Goal: Task Accomplishment & Management: Use online tool/utility

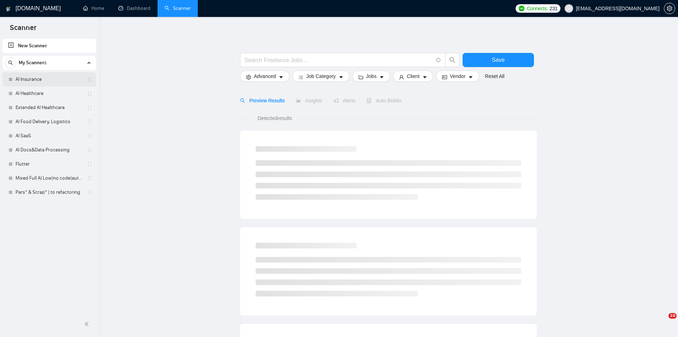
click at [42, 83] on link "AI Insurance" at bounding box center [49, 79] width 67 height 14
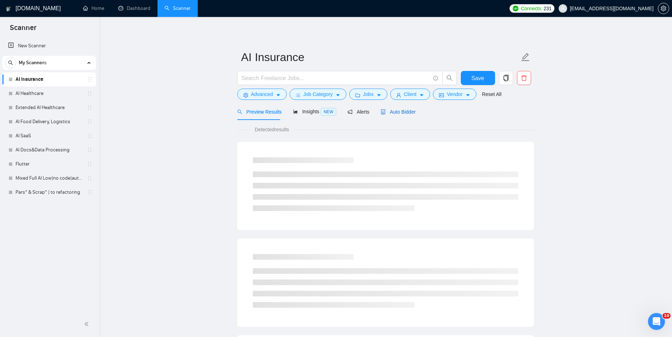
click at [403, 115] on span "Auto Bidder" at bounding box center [397, 112] width 35 height 6
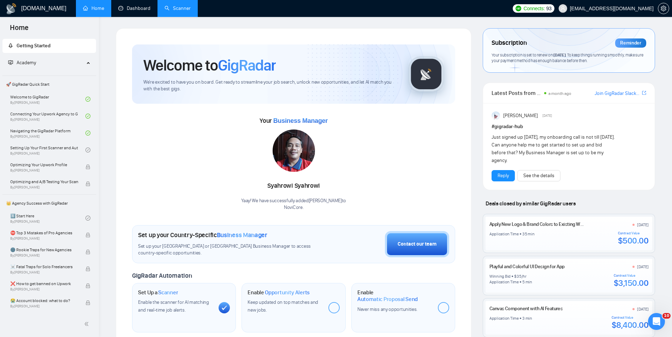
click at [174, 6] on link "Scanner" at bounding box center [177, 8] width 26 height 6
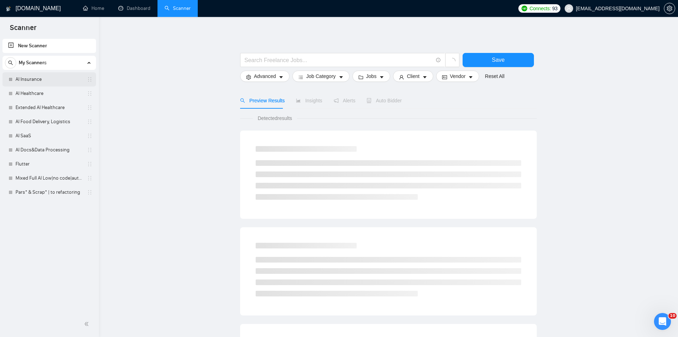
click at [46, 78] on link "AI Insurance" at bounding box center [49, 79] width 67 height 14
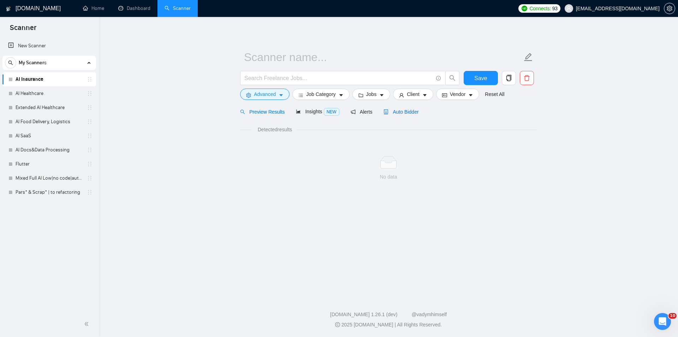
click at [394, 115] on div "Auto Bidder" at bounding box center [400, 112] width 35 height 8
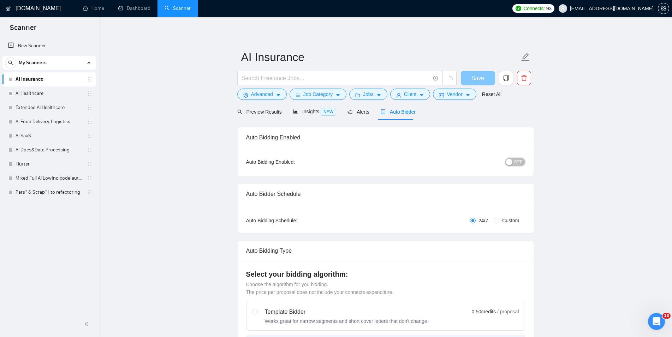
click at [519, 161] on span "OFF" at bounding box center [518, 162] width 8 height 8
click at [478, 77] on span "Save" at bounding box center [477, 78] width 13 height 9
click at [42, 92] on link "AI Healthcare" at bounding box center [49, 93] width 67 height 14
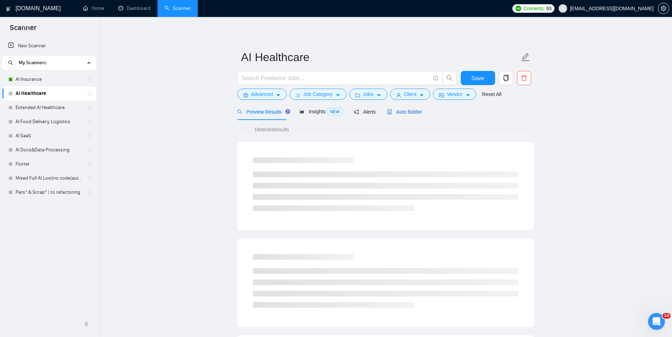
click at [392, 113] on span "Auto Bidder" at bounding box center [404, 112] width 35 height 6
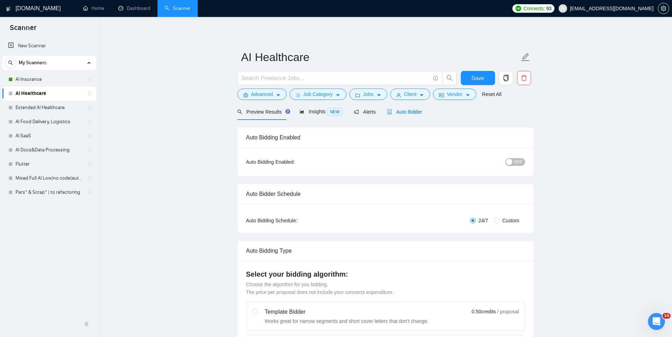
click at [519, 161] on span "OFF" at bounding box center [518, 162] width 8 height 8
click at [480, 79] on span "Save" at bounding box center [477, 78] width 13 height 9
checkbox input "true"
click at [58, 109] on link "Extended AI Healthcare" at bounding box center [49, 108] width 67 height 14
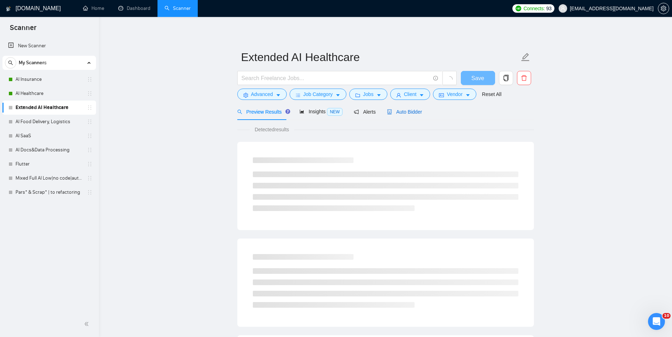
click at [405, 111] on span "Auto Bidder" at bounding box center [404, 112] width 35 height 6
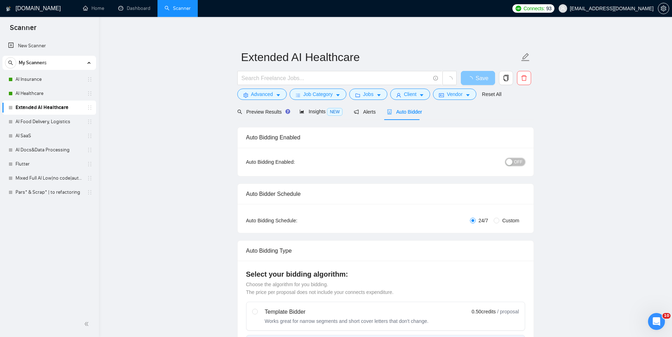
click at [523, 161] on button "OFF" at bounding box center [515, 162] width 20 height 8
checkbox input "true"
click at [479, 76] on span "Save" at bounding box center [477, 78] width 13 height 9
click at [44, 121] on link "AI Food Delivery, Logistics" at bounding box center [49, 122] width 67 height 14
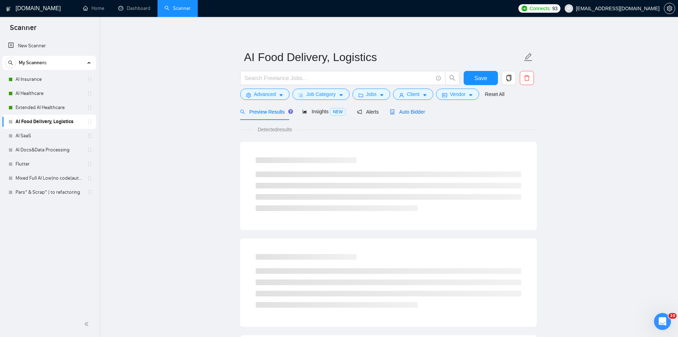
click at [406, 110] on span "Auto Bidder" at bounding box center [407, 112] width 35 height 6
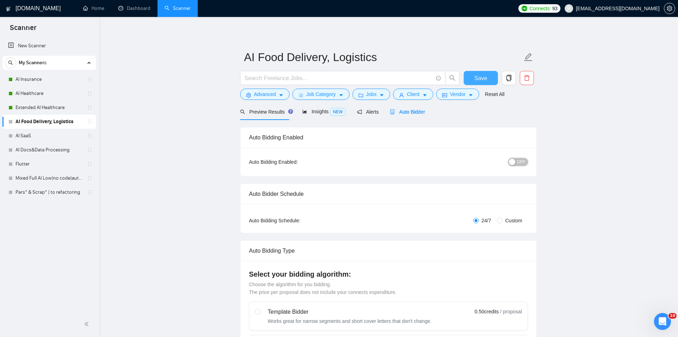
click at [517, 163] on span "OFF" at bounding box center [521, 162] width 8 height 8
click at [477, 77] on span "Save" at bounding box center [477, 78] width 13 height 9
click at [41, 137] on link "AI SaaS" at bounding box center [49, 136] width 67 height 14
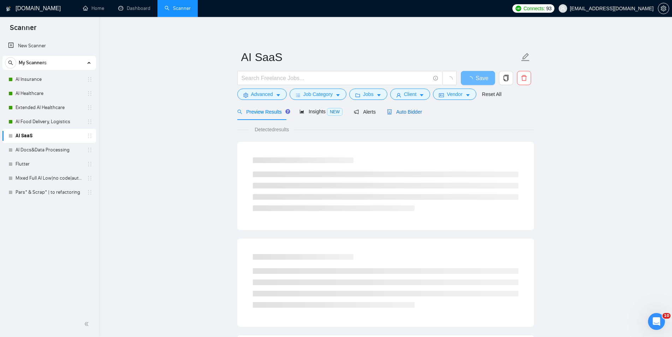
click at [403, 111] on span "Auto Bidder" at bounding box center [404, 112] width 35 height 6
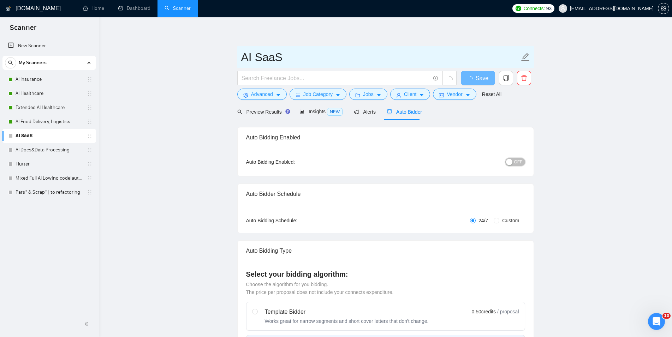
click at [517, 161] on span "OFF" at bounding box center [518, 162] width 8 height 8
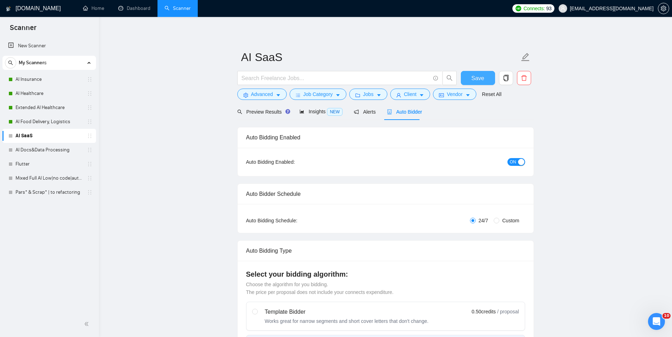
click at [481, 78] on span "Save" at bounding box center [477, 78] width 13 height 9
click at [51, 151] on link "AI Docs&Data Processing" at bounding box center [49, 150] width 67 height 14
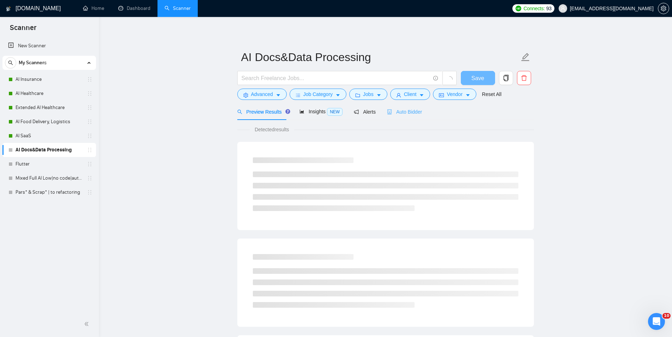
click at [400, 116] on div "Auto Bidder" at bounding box center [404, 111] width 35 height 17
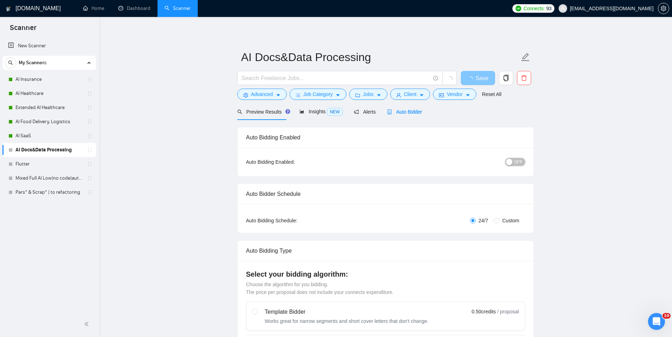
click at [514, 163] on button "OFF" at bounding box center [515, 162] width 20 height 8
click at [477, 79] on span "Save" at bounding box center [477, 78] width 13 height 9
click at [43, 162] on link "Flutter" at bounding box center [49, 164] width 67 height 14
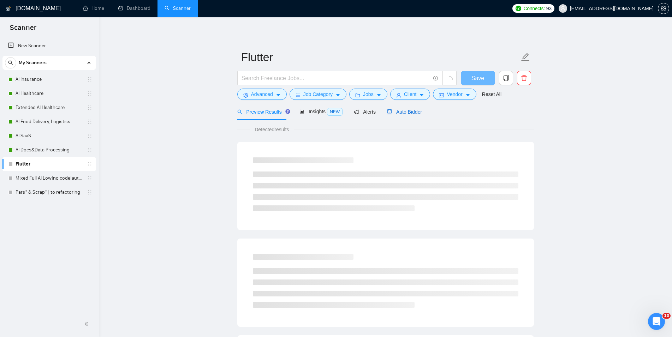
click at [398, 110] on span "Auto Bidder" at bounding box center [404, 112] width 35 height 6
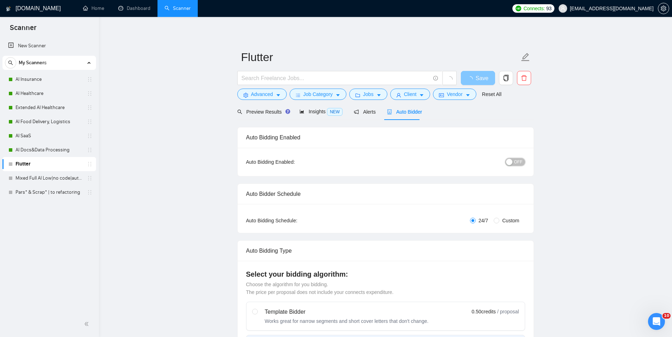
click at [519, 160] on span "OFF" at bounding box center [518, 162] width 8 height 8
click at [475, 80] on span "Save" at bounding box center [477, 78] width 13 height 9
click at [34, 182] on link "Mixed Full AI Low|no code|automations" at bounding box center [49, 178] width 67 height 14
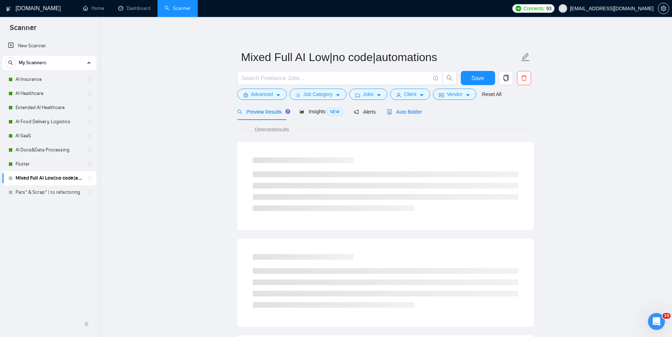
click at [395, 108] on div "Auto Bidder" at bounding box center [404, 112] width 35 height 8
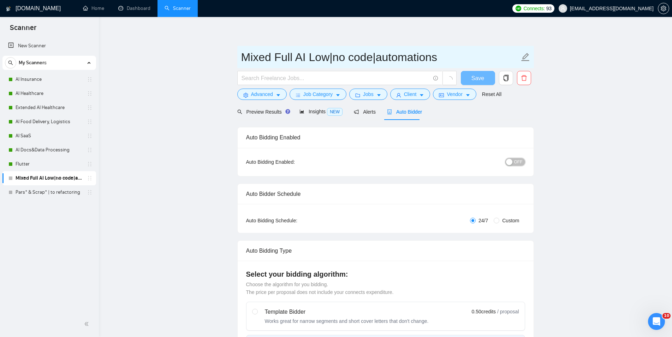
click at [514, 162] on button "OFF" at bounding box center [515, 162] width 20 height 8
checkbox input "true"
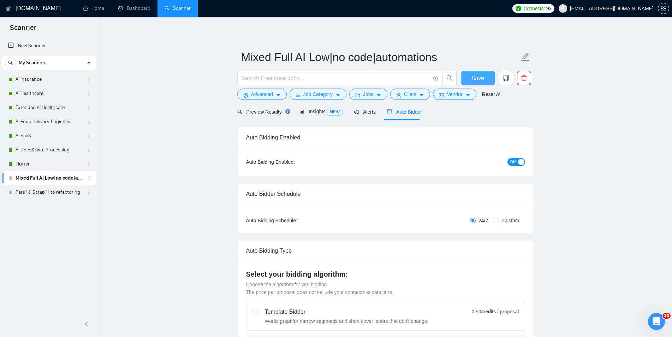
click at [477, 78] on span "Save" at bounding box center [477, 78] width 13 height 9
checkbox input "true"
click at [48, 191] on link "Pars* & Scrap* | to refactoring" at bounding box center [49, 192] width 67 height 14
click at [400, 111] on span "Auto Bidder" at bounding box center [404, 112] width 35 height 6
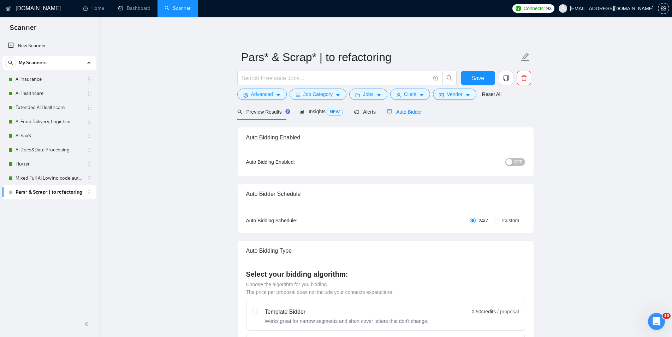
click at [507, 162] on div "button" at bounding box center [509, 162] width 6 height 6
click at [479, 78] on span "Save" at bounding box center [477, 78] width 13 height 9
click at [130, 6] on link "Dashboard" at bounding box center [134, 8] width 32 height 6
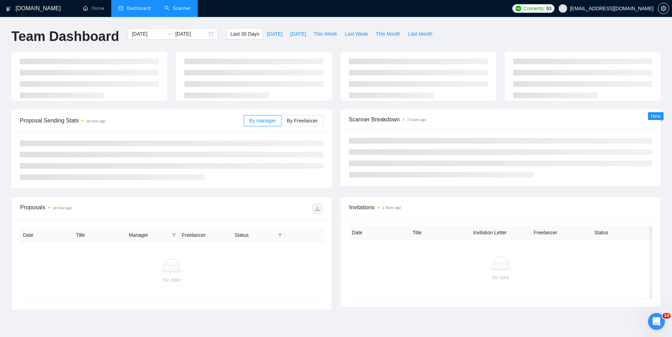
type input "2025-08-23"
type input "2025-09-22"
